Goal: Information Seeking & Learning: Find specific page/section

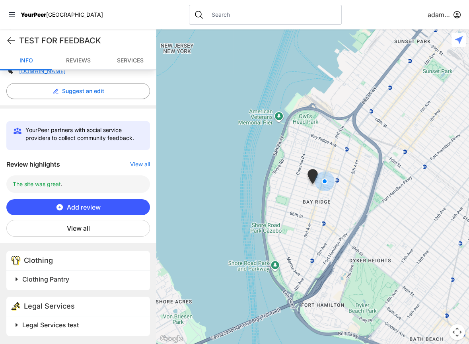
scroll to position [201, 0]
click at [81, 229] on button "View all" at bounding box center [78, 228] width 144 height 17
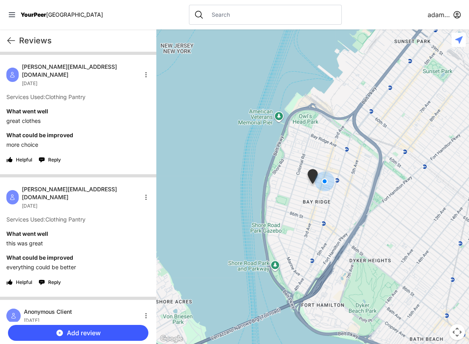
click at [145, 183] on html "View map Close panel YourPeer NYC Quick Exit Single Adult Families Soup Kitchen…" at bounding box center [234, 172] width 469 height 344
click at [117, 237] on div "Exclude" at bounding box center [120, 237] width 47 height 13
click at [10, 36] on icon at bounding box center [11, 41] width 10 height 10
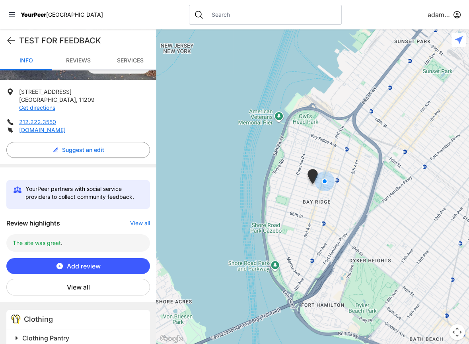
scroll to position [138, 0]
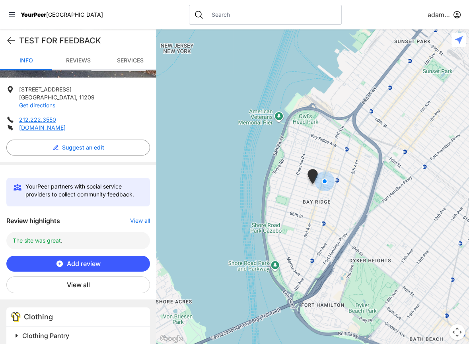
click at [109, 288] on button "View all" at bounding box center [78, 285] width 144 height 17
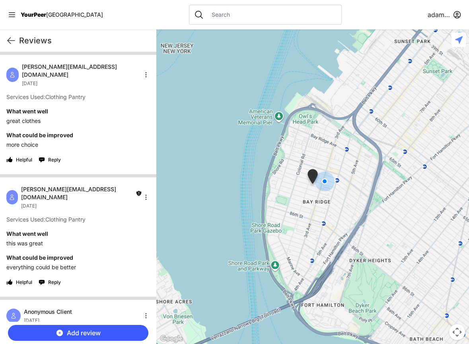
scroll to position [0, 0]
click at [143, 186] on html "View map Close panel YourPeer NYC Quick Exit Single Adult Families Soup Kitchen…" at bounding box center [234, 172] width 469 height 344
click at [123, 236] on div "Include" at bounding box center [120, 237] width 47 height 13
click at [8, 38] on icon at bounding box center [11, 41] width 10 height 10
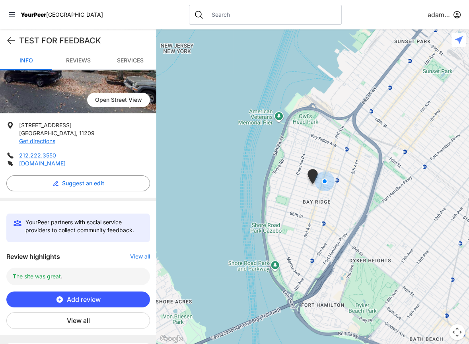
scroll to position [104, 0]
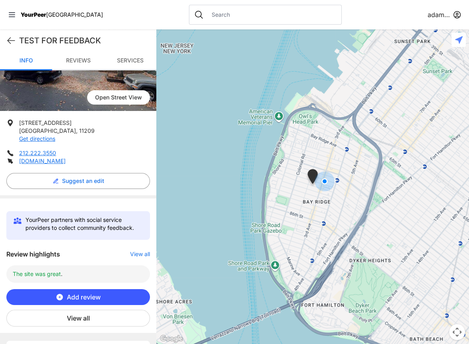
click at [223, 5] on div at bounding box center [265, 15] width 153 height 20
click at [214, 13] on input "text" at bounding box center [272, 15] width 130 height 8
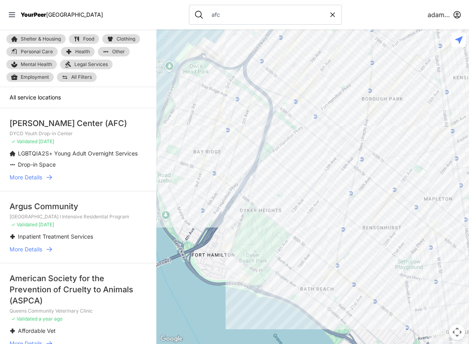
click at [48, 176] on icon at bounding box center [50, 177] width 6 height 5
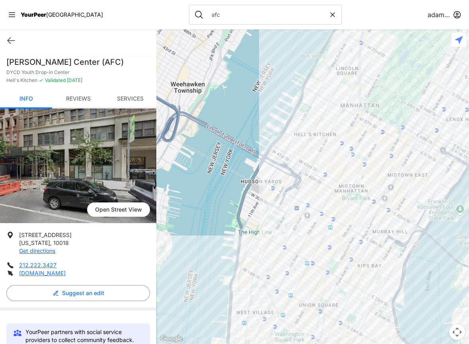
click at [207, 18] on input "afc" at bounding box center [268, 15] width 122 height 8
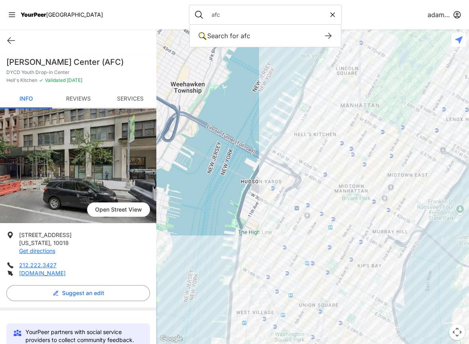
click at [207, 18] on input "afc" at bounding box center [268, 15] width 122 height 8
type input "rising ground"
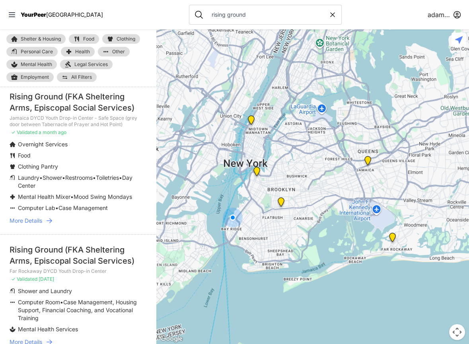
scroll to position [176, 0]
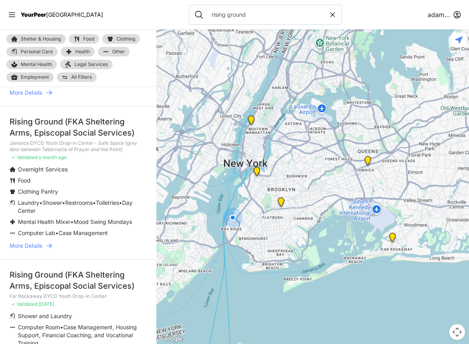
click at [52, 242] on icon at bounding box center [49, 246] width 8 height 8
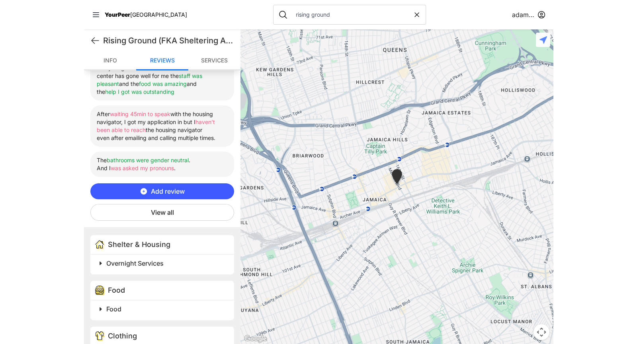
scroll to position [347, 0]
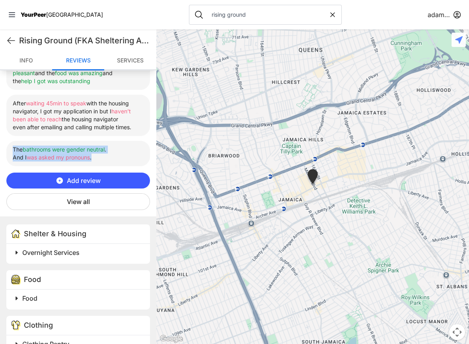
drag, startPoint x: 132, startPoint y: 172, endPoint x: 12, endPoint y: 153, distance: 121.6
click at [11, 152] on li "The bathrooms were gender neutral . And I was asked my pronouns ." at bounding box center [78, 153] width 144 height 25
click at [12, 145] on ul "Everything that has to do with this center has gone well for me the staff was p…" at bounding box center [78, 108] width 144 height 118
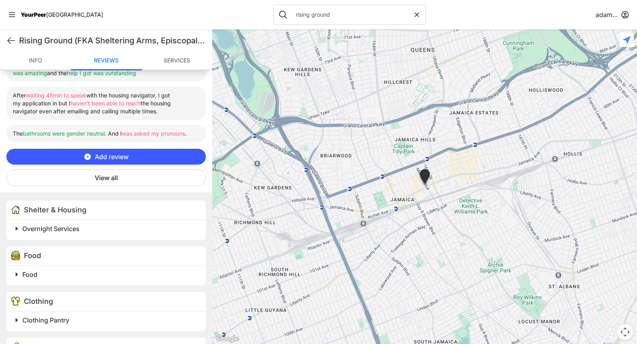
click at [121, 179] on button "View all" at bounding box center [105, 178] width 199 height 17
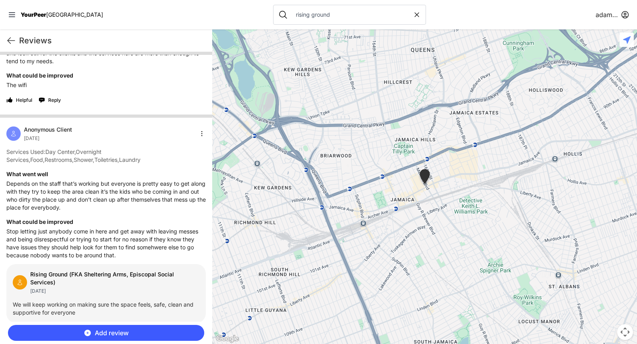
scroll to position [2337, 0]
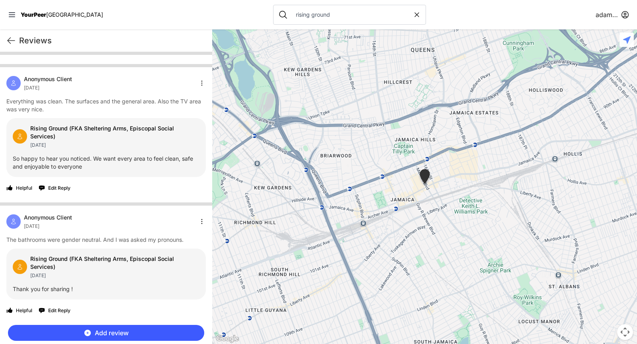
click at [199, 224] on html "View map Close panel YourPeer NYC Quick Exit Single Adult Families Soup Kitchen…" at bounding box center [318, 172] width 637 height 344
click at [175, 274] on div "Exclude" at bounding box center [176, 274] width 47 height 13
click at [16, 41] on div "Reviews adamabard" at bounding box center [106, 40] width 212 height 22
click at [8, 39] on icon at bounding box center [11, 41] width 7 height 6
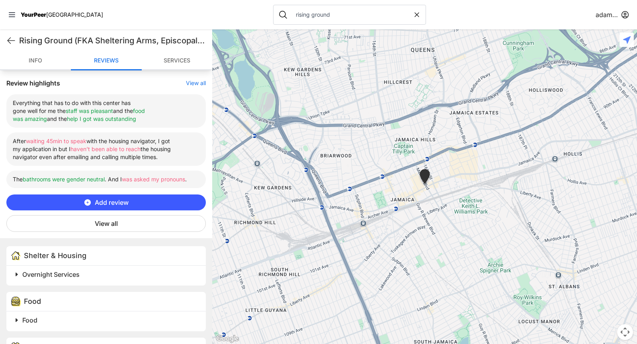
scroll to position [303, 0]
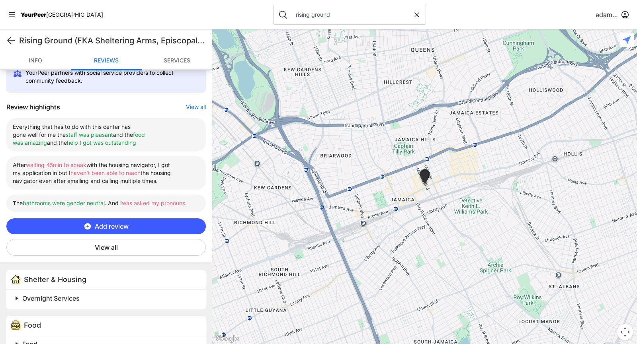
scroll to position [279, 0]
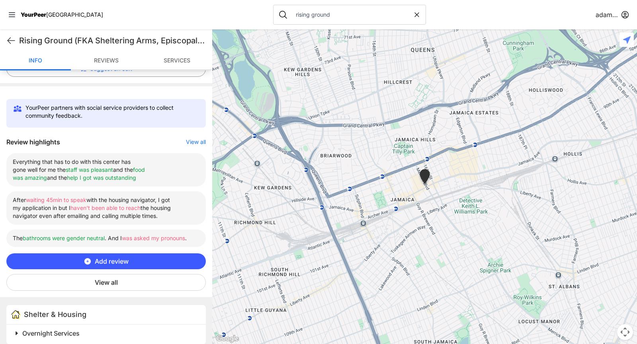
scroll to position [244, 0]
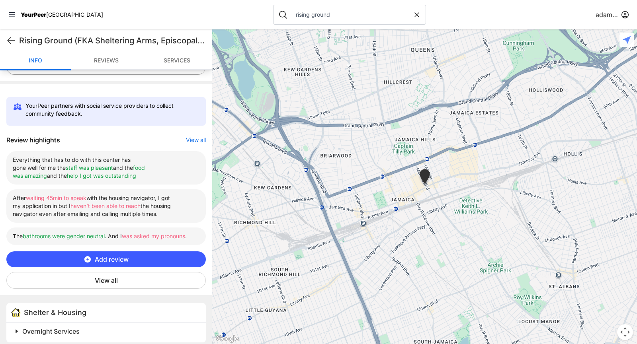
click at [123, 277] on button "View all" at bounding box center [105, 280] width 199 height 17
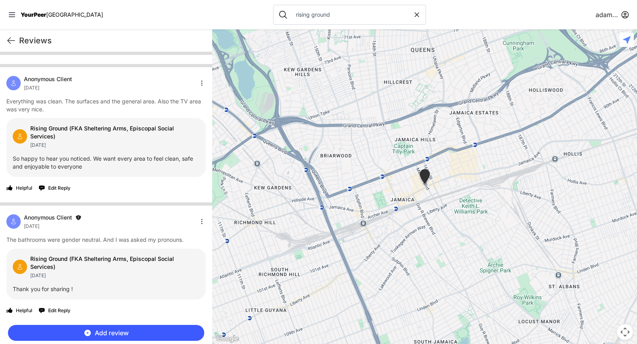
scroll to position [2337, 0]
click at [10, 37] on icon at bounding box center [11, 41] width 10 height 10
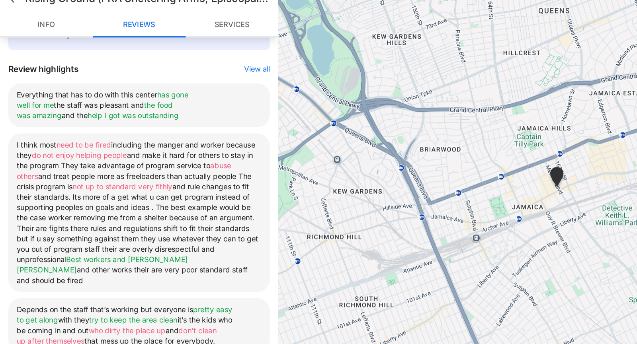
scroll to position [289, 0]
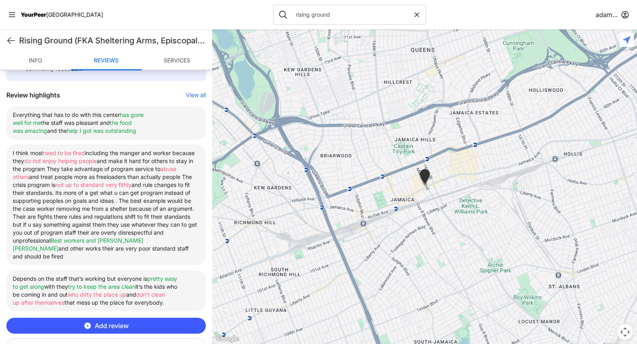
click at [195, 95] on button "View all" at bounding box center [196, 95] width 20 height 8
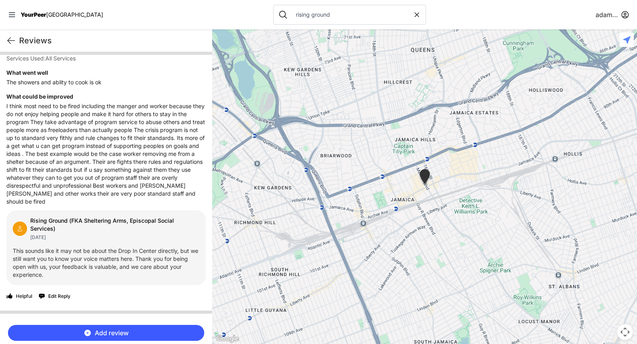
scroll to position [1082, 0]
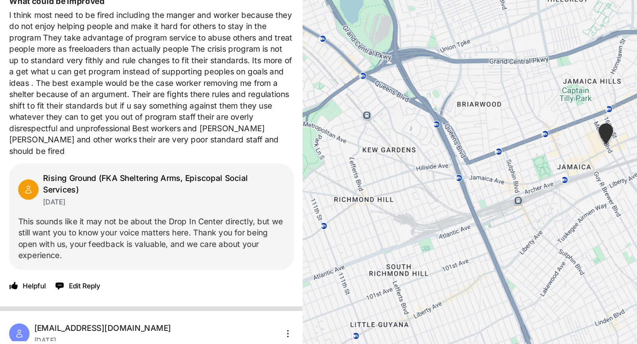
click at [108, 266] on p "This sounds like it may not be about the Drop In Center directly, but we still …" at bounding box center [106, 250] width 187 height 32
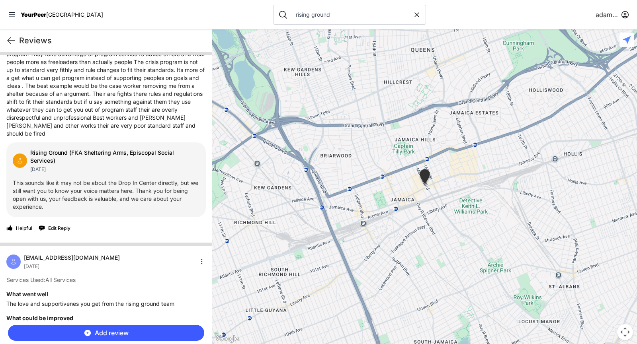
scroll to position [1132, 0]
